Goal: Task Accomplishment & Management: Use online tool/utility

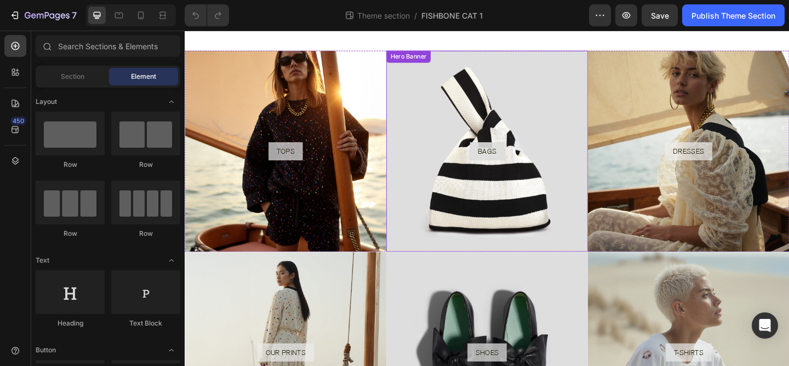
click at [584, 116] on div "Background Image" at bounding box center [513, 162] width 219 height 219
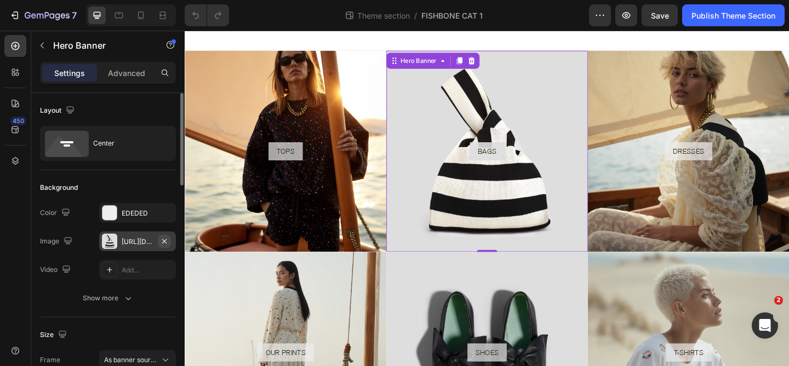
click at [164, 242] on icon "button" at bounding box center [164, 241] width 9 height 9
type input "100"
type input "Auto"
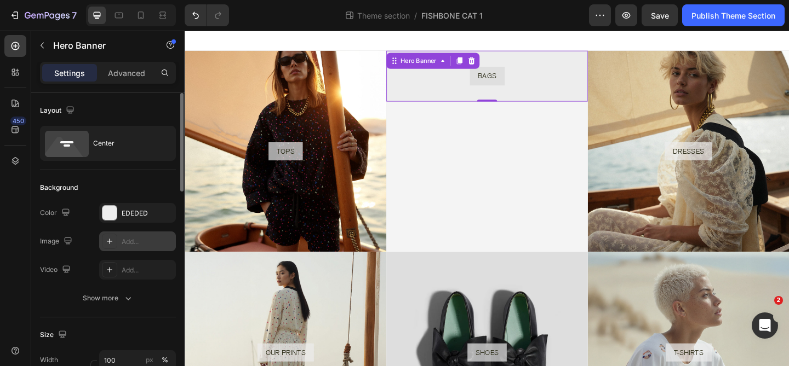
click at [135, 242] on div "Add..." at bounding box center [147, 242] width 51 height 10
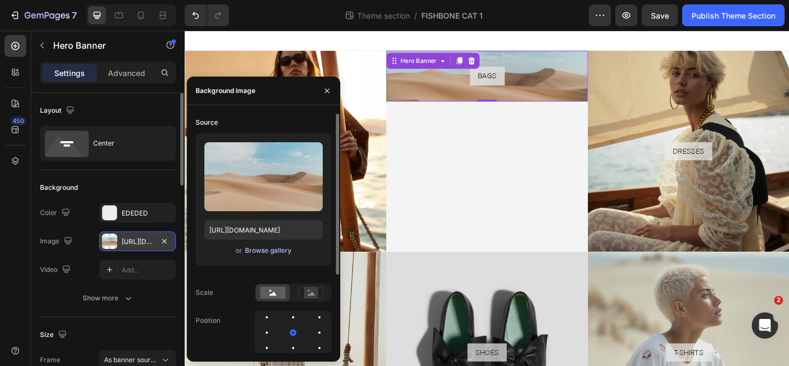
click at [272, 252] on div "Browse gallery" at bounding box center [268, 251] width 47 height 10
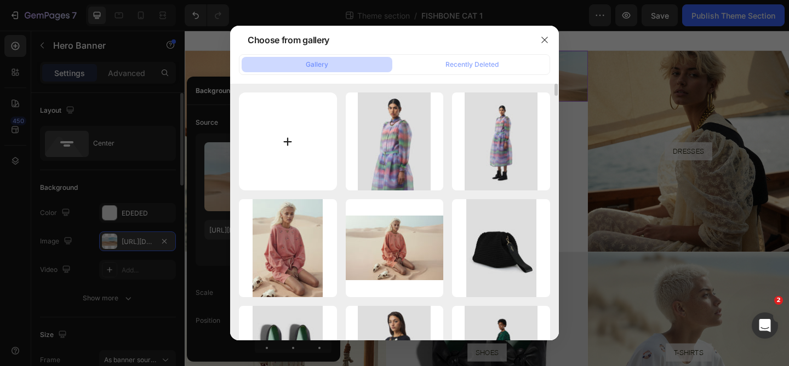
click at [305, 145] on input "file" at bounding box center [288, 142] width 98 height 98
click at [544, 41] on icon "button" at bounding box center [544, 40] width 6 height 6
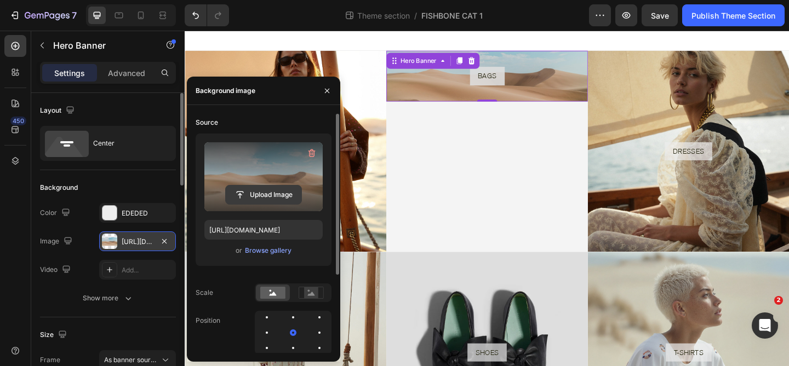
click at [283, 198] on input "file" at bounding box center [264, 195] width 76 height 19
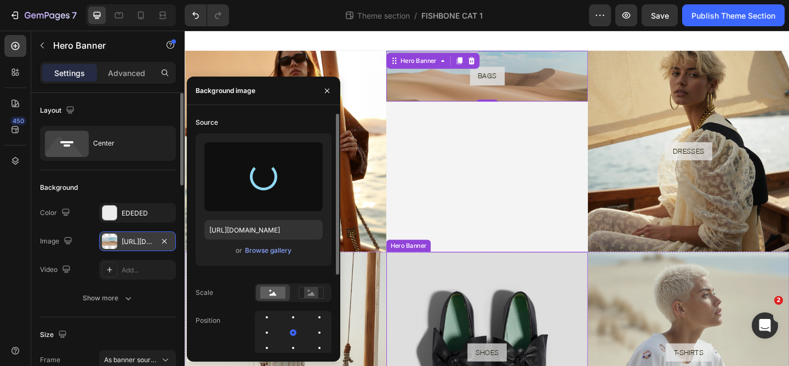
type input "[URL][DOMAIN_NAME]"
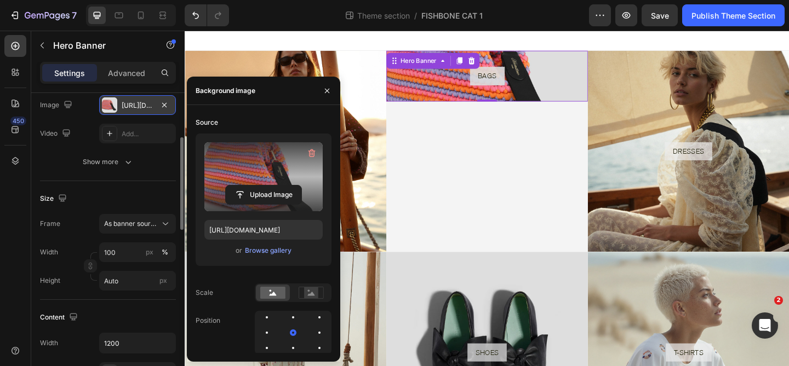
scroll to position [147, 0]
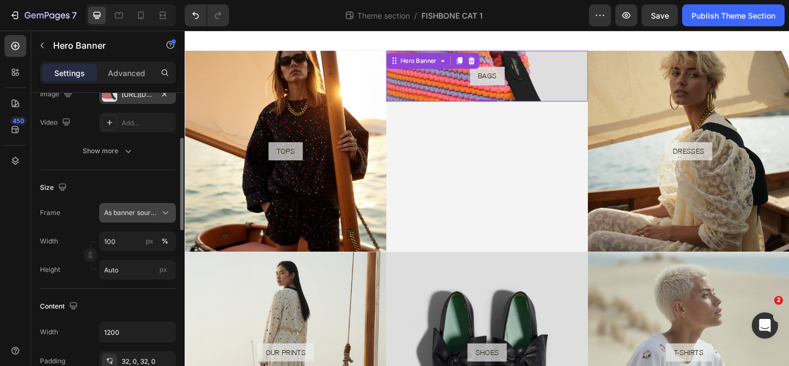
click at [163, 216] on icon at bounding box center [165, 213] width 11 height 11
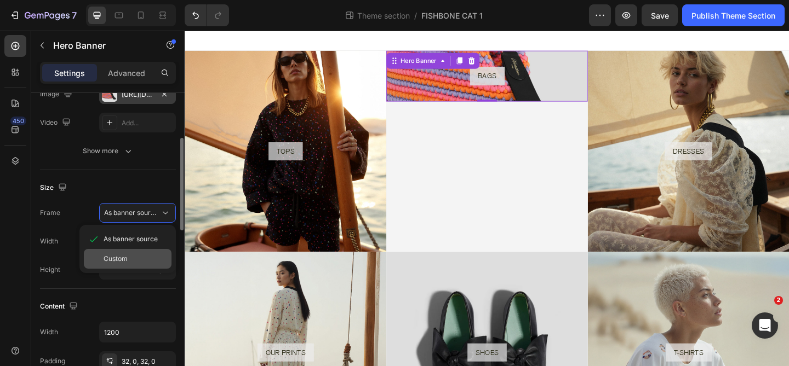
click at [133, 261] on div "Custom" at bounding box center [136, 259] width 64 height 10
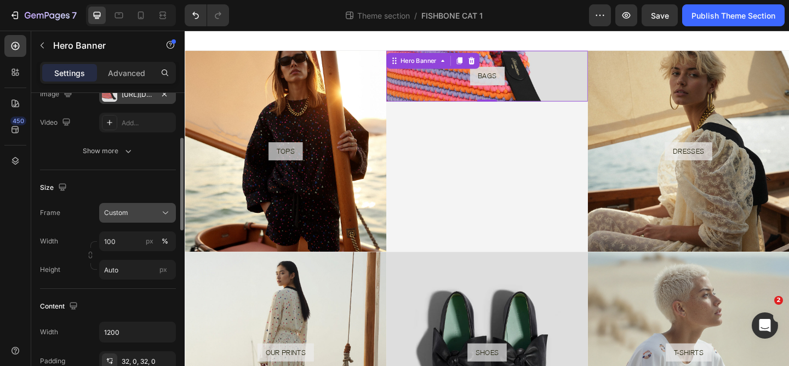
click at [161, 213] on icon at bounding box center [165, 213] width 11 height 11
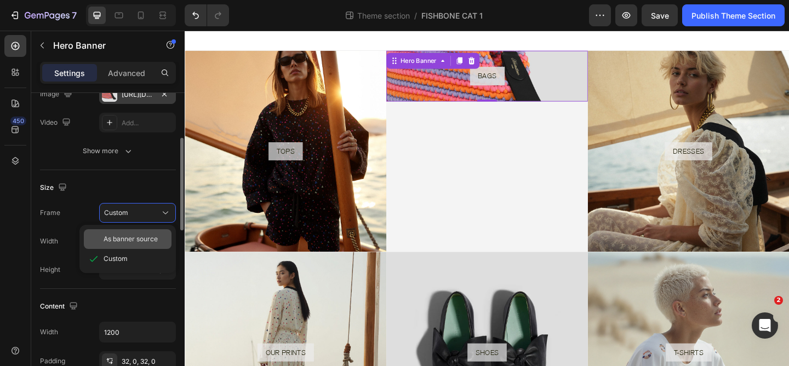
click at [139, 235] on span "As banner source" at bounding box center [131, 239] width 54 height 10
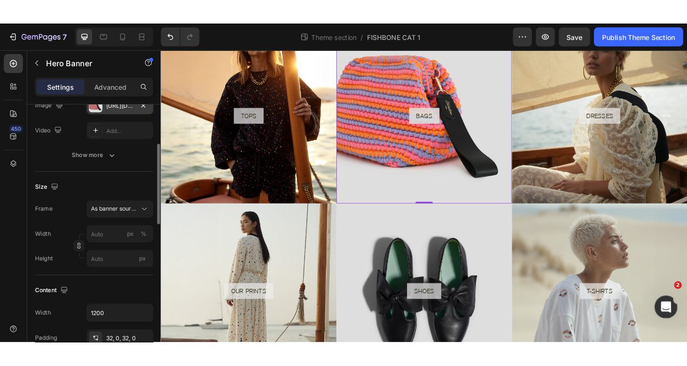
scroll to position [0, 0]
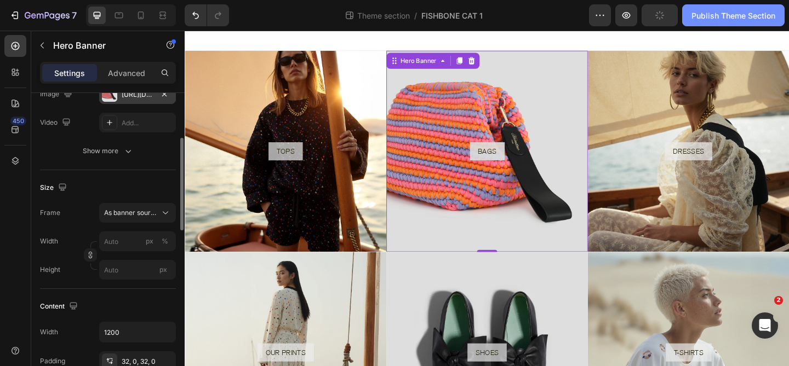
click at [733, 20] on div "Publish Theme Section" at bounding box center [733, 16] width 84 height 12
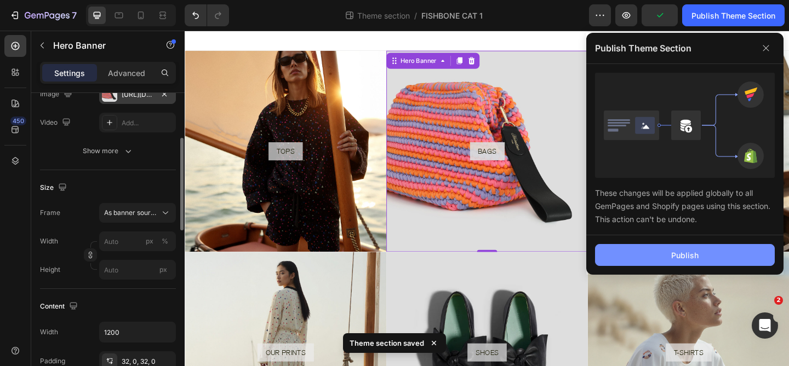
click at [668, 259] on button "Publish" at bounding box center [685, 255] width 180 height 22
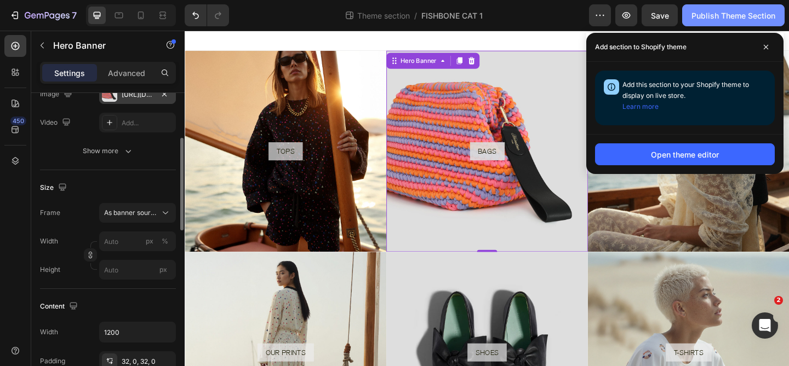
click at [729, 10] on div "Publish Theme Section" at bounding box center [733, 16] width 84 height 12
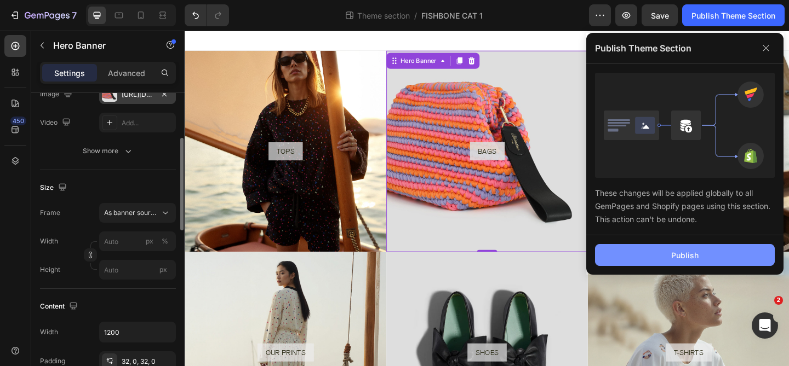
click at [646, 258] on button "Publish" at bounding box center [685, 255] width 180 height 22
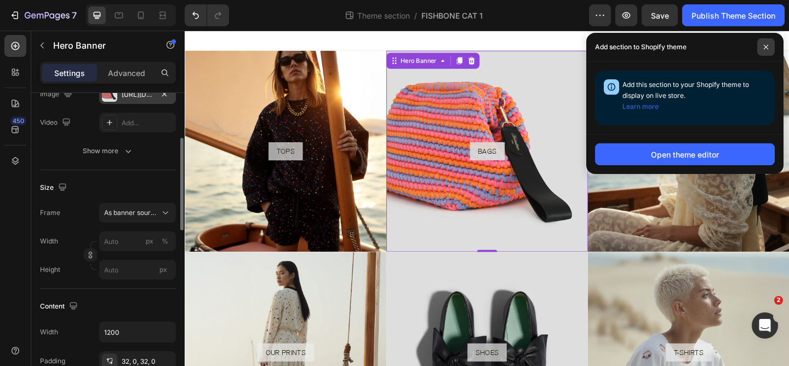
click at [764, 49] on icon at bounding box center [765, 46] width 5 height 5
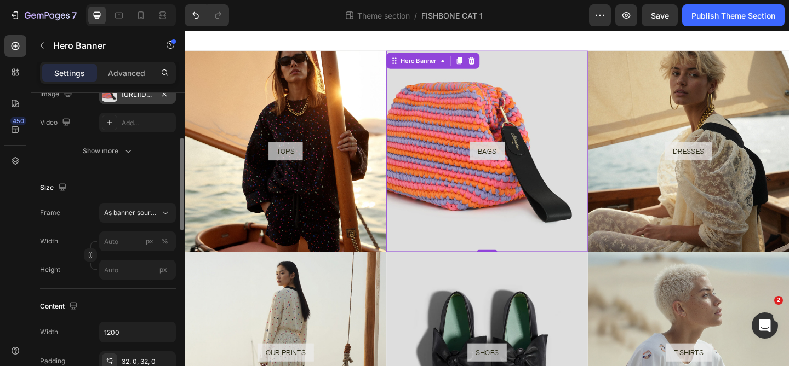
click at [607, 44] on div at bounding box center [513, 42] width 657 height 22
